Goal: Transaction & Acquisition: Purchase product/service

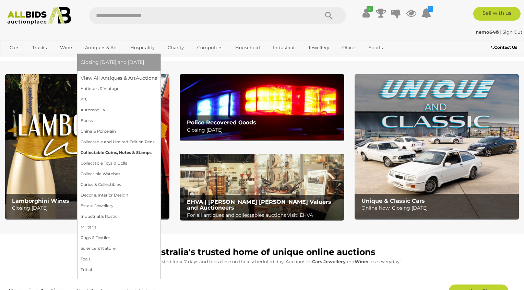
click at [129, 153] on link "Collectable Coins, Notes & Stamps" at bounding box center [119, 152] width 77 height 11
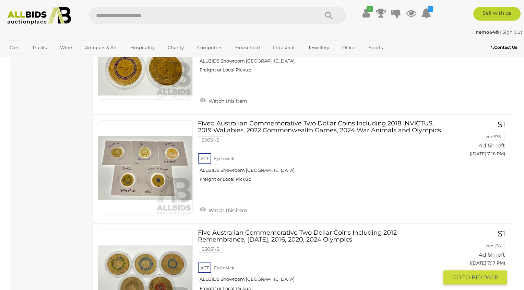
scroll to position [4805, 0]
